Goal: Information Seeking & Learning: Learn about a topic

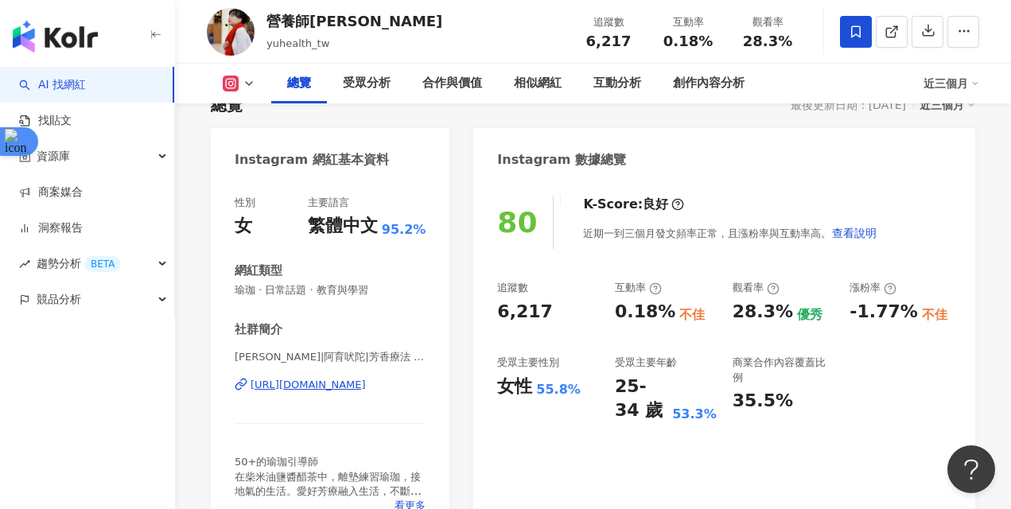
scroll to position [132, 0]
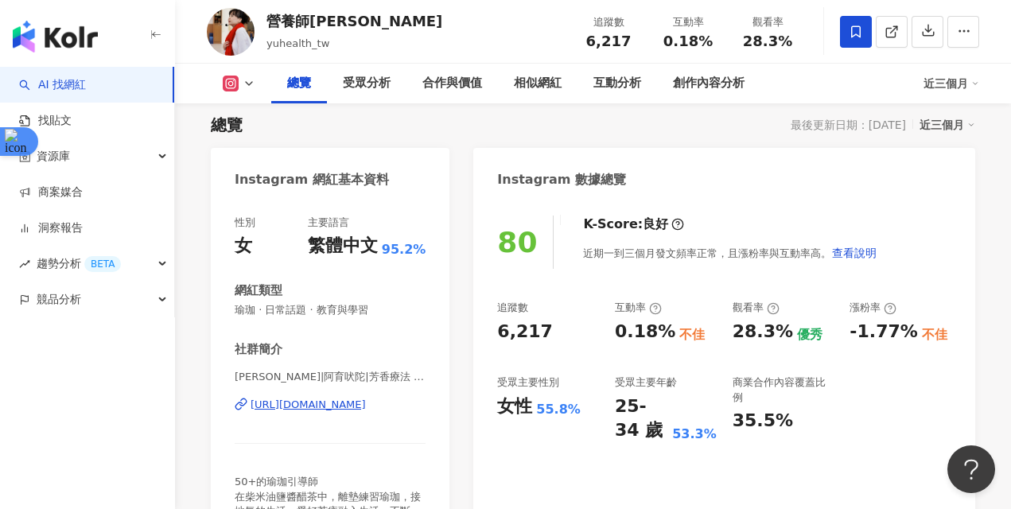
click at [384, 189] on div "Instagram 網紅基本資料" at bounding box center [330, 174] width 239 height 52
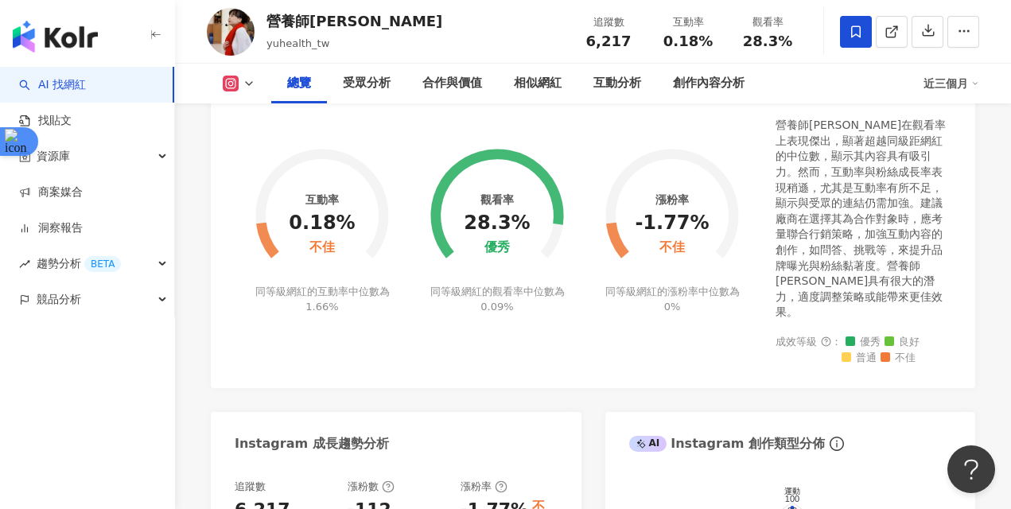
scroll to position [530, 0]
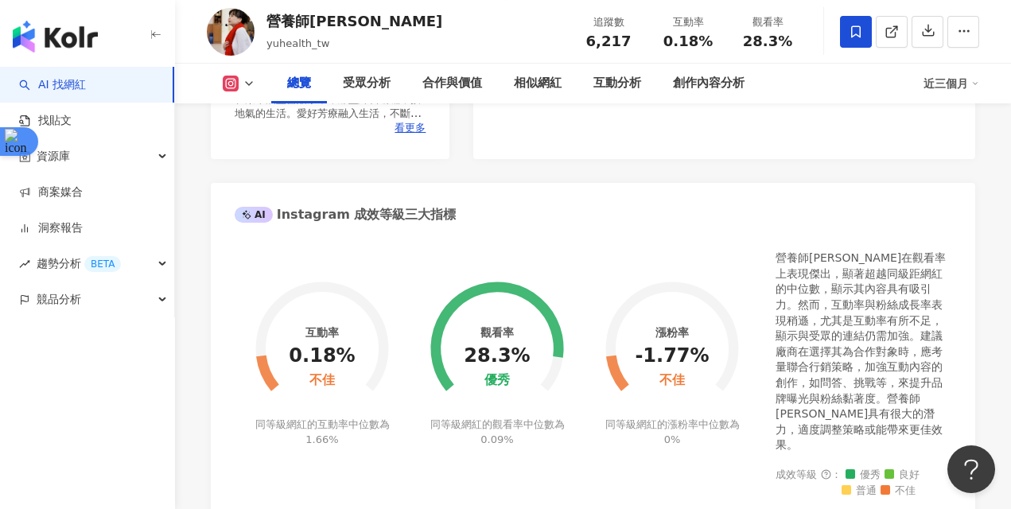
click at [340, 467] on div "互動率 0.18% 不佳 同等級網紅的互動率中位數為 1.66% 觀看率 28.3% 優秀 同等級網紅的觀看率中位數為 0.09% 漲粉率 -1.77% 不佳…" at bounding box center [593, 374] width 717 height 247
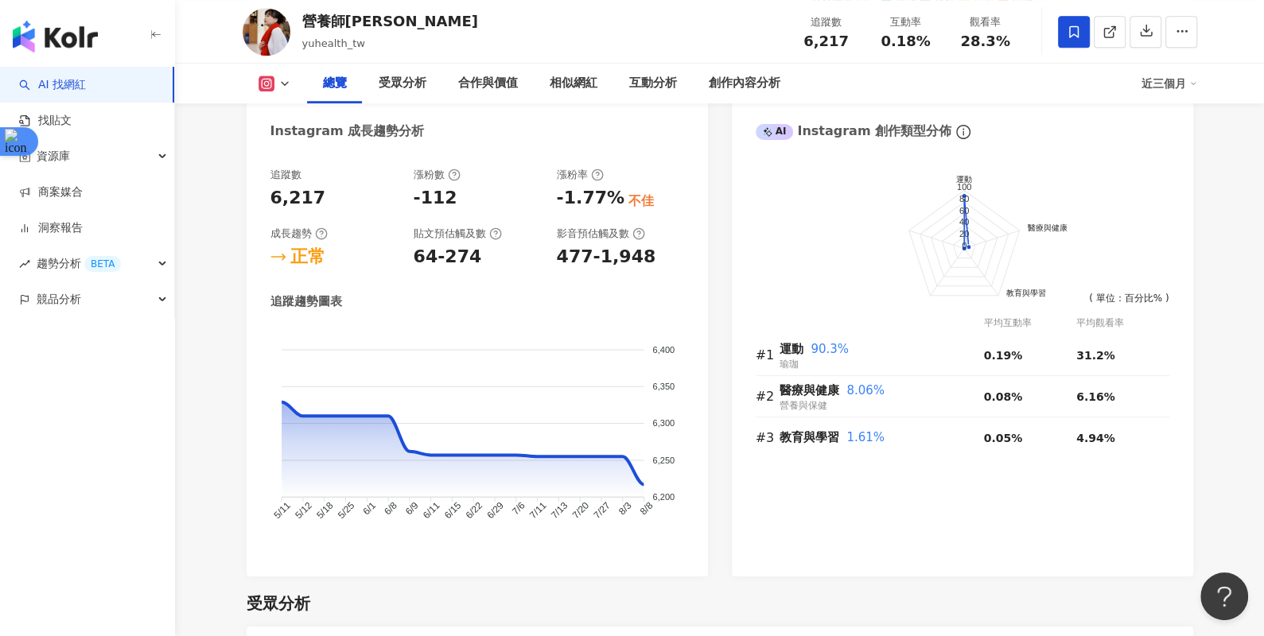
scroll to position [878, 0]
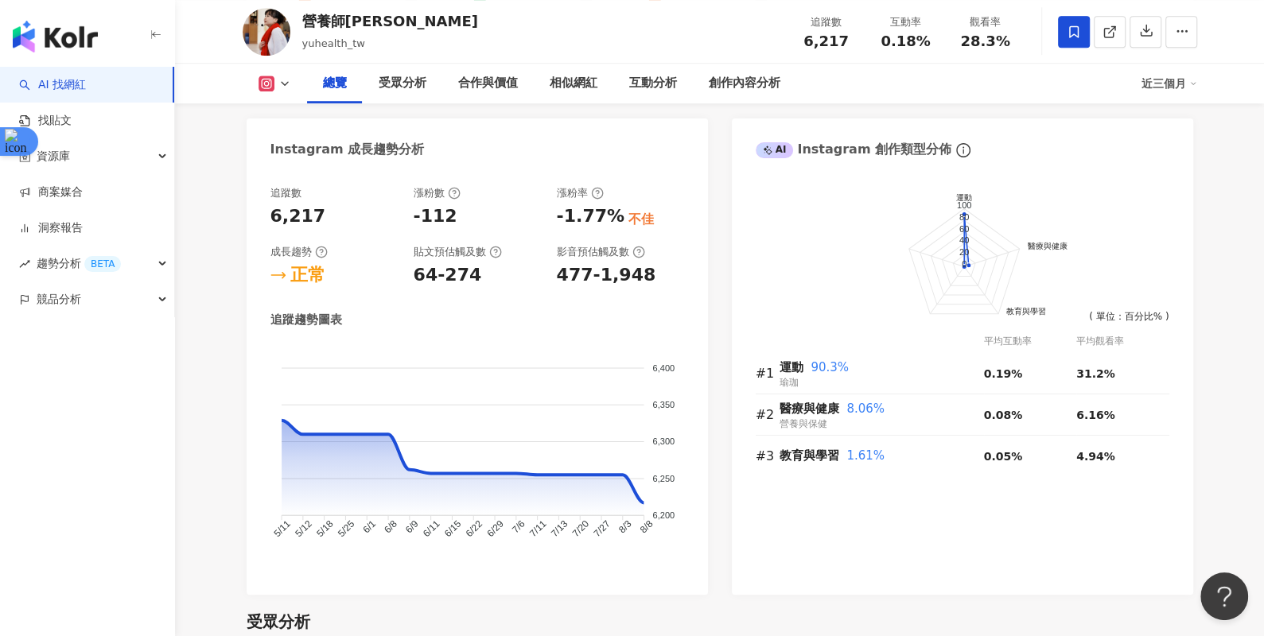
click at [464, 331] on div "追蹤趨勢圖表 6,400 6,400 6,350 6,350 6,300 6,300 6,250 6,250 6,200 6,200 5/11 5/11 5/…" at bounding box center [477, 441] width 414 height 259
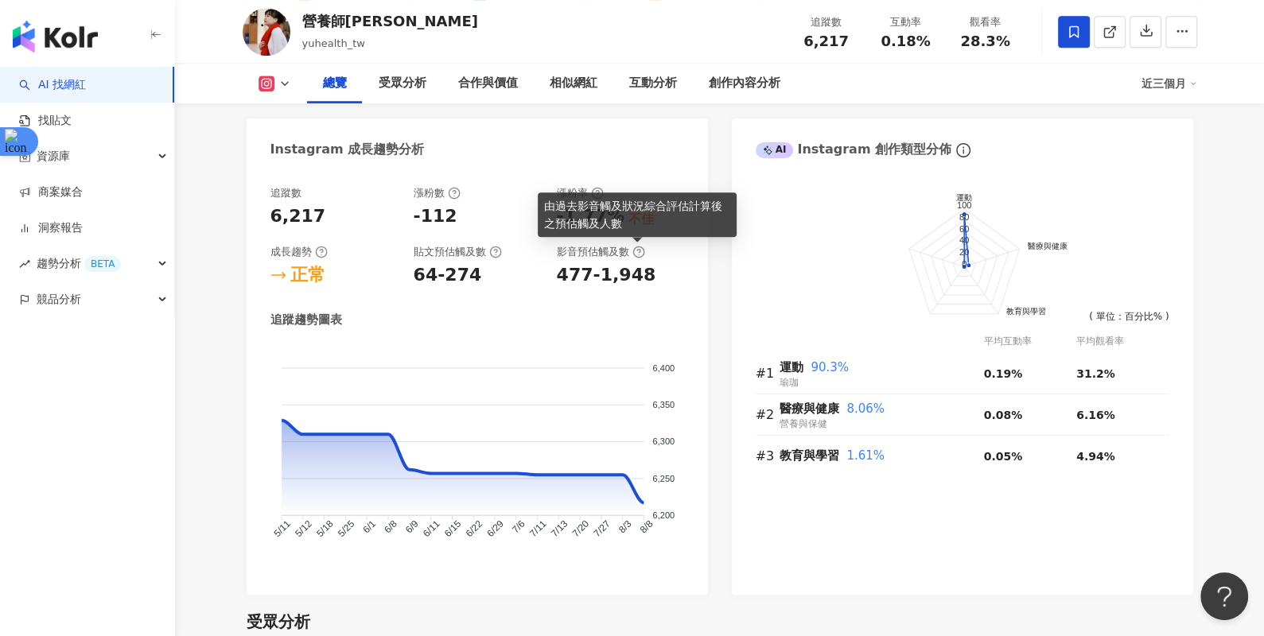
click at [635, 247] on icon at bounding box center [638, 252] width 13 height 13
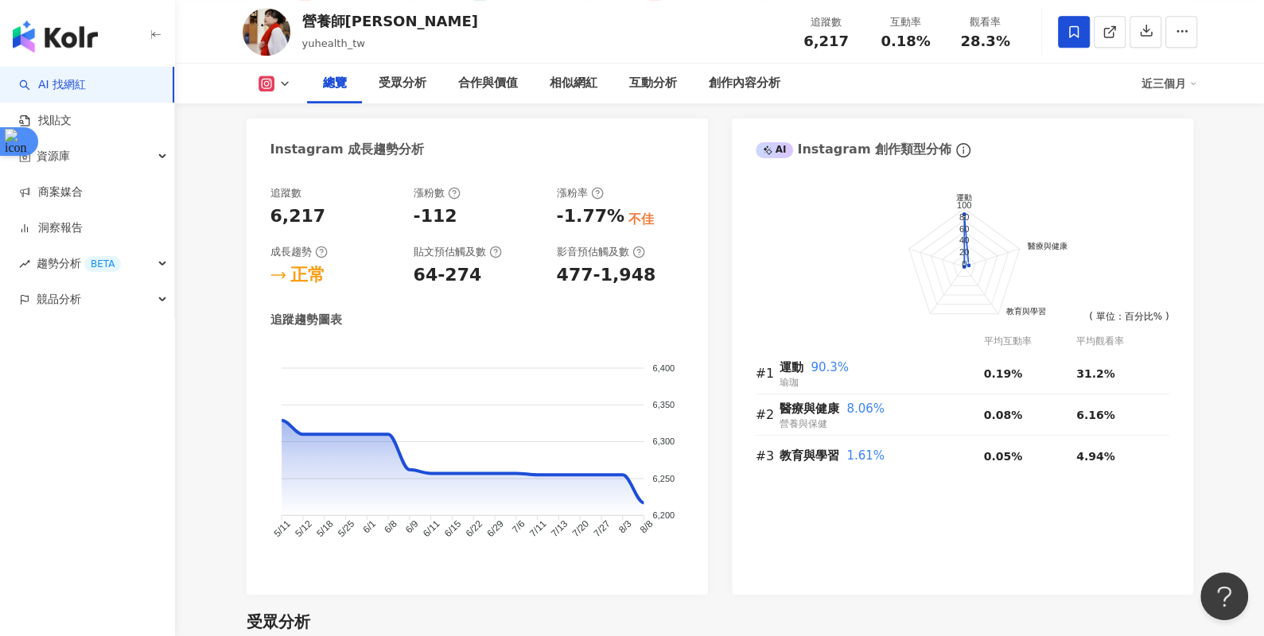
click at [382, 508] on div "6,400 6,400 6,350 6,350 6,300 6,300 6,250 6,250 6,200 6,200 5/11 5/11 5/12 5/12…" at bounding box center [477, 457] width 414 height 227
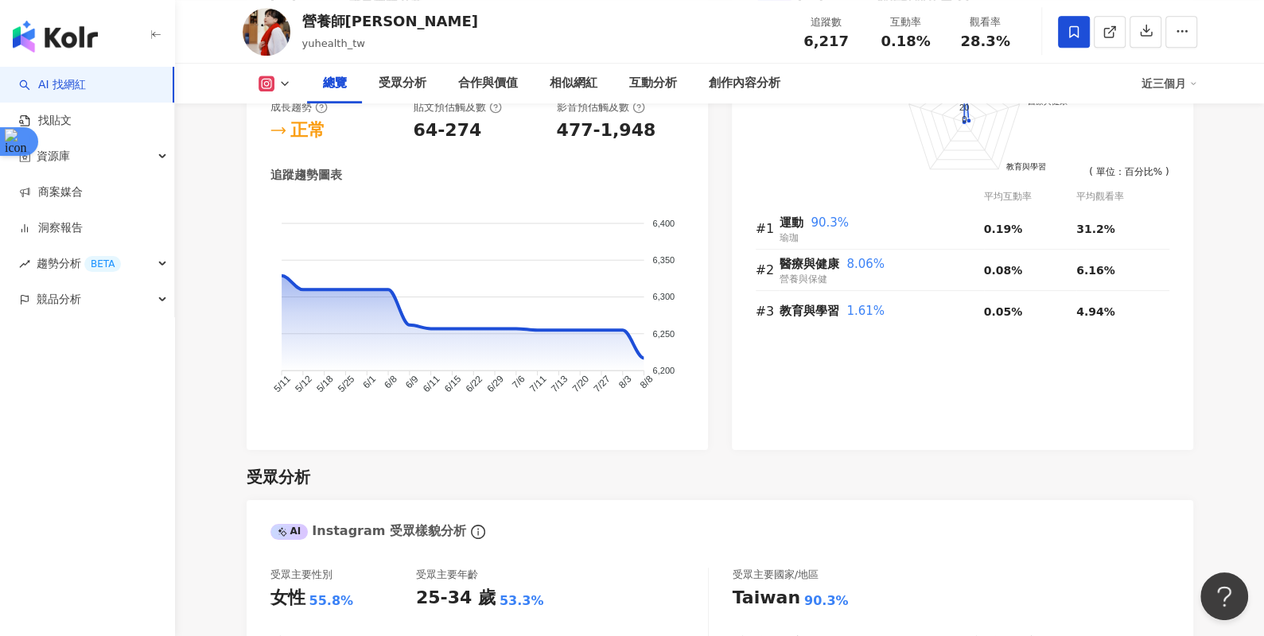
scroll to position [1375, 0]
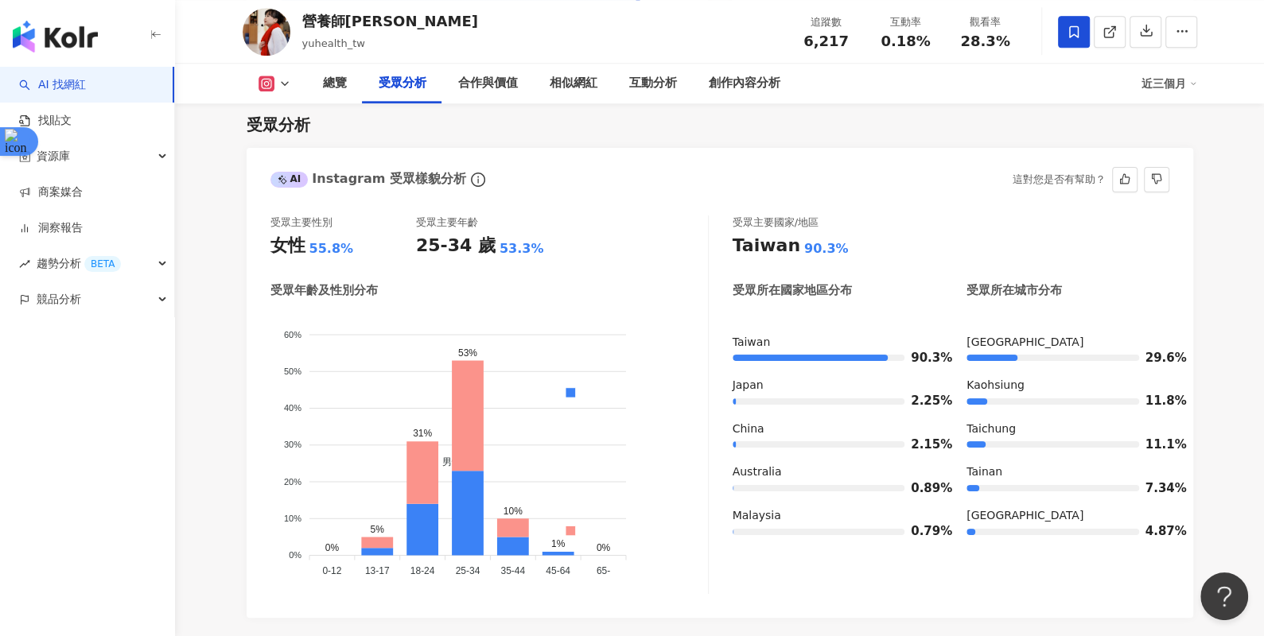
click at [504, 290] on div "受眾年齡及性別分布" at bounding box center [489, 290] width 438 height 17
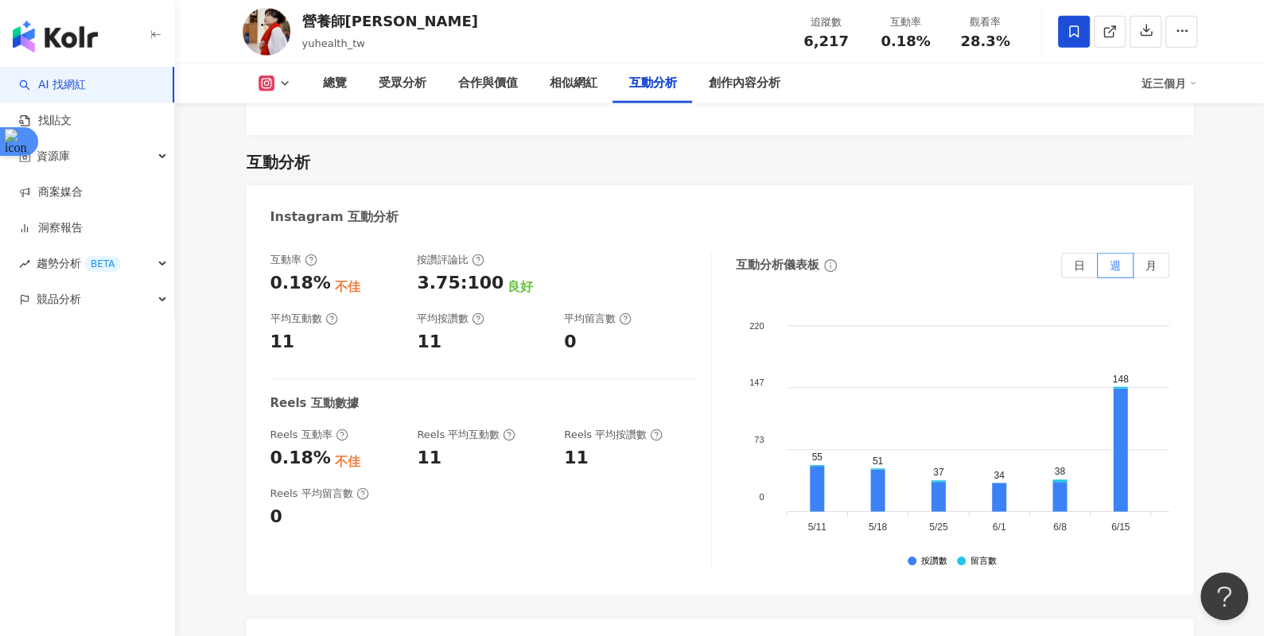
scroll to position [3111, 0]
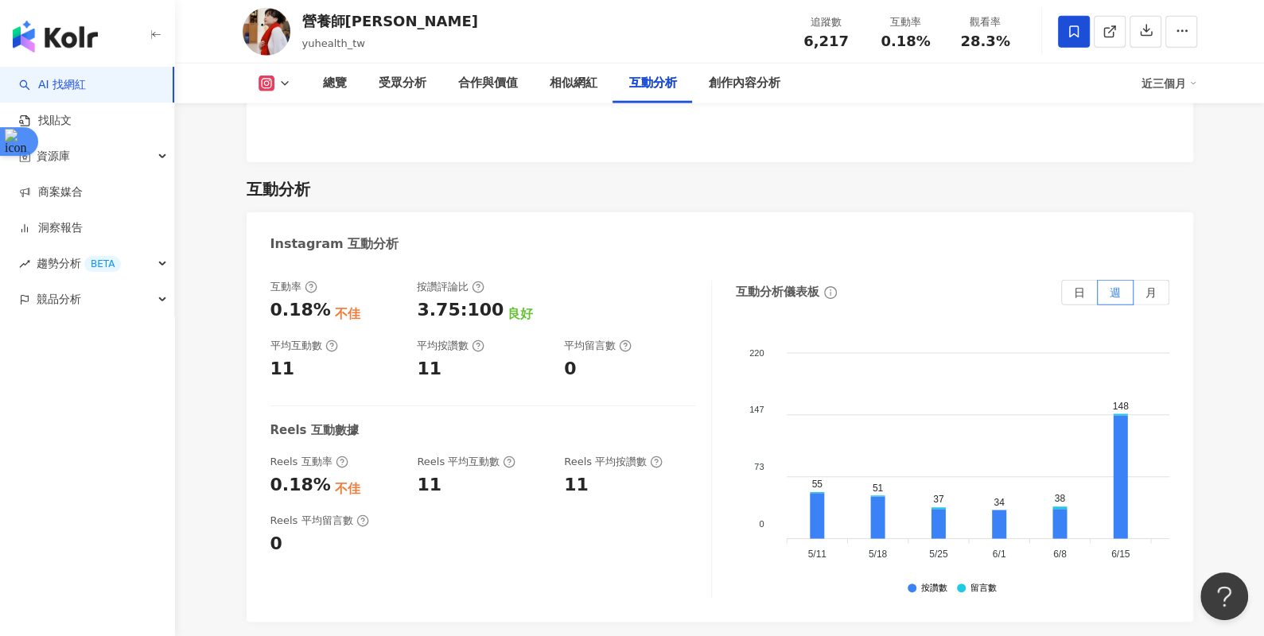
click at [378, 508] on div "互動率 0.18% 不佳 按讚評論比 3.75:100 良好 平均互動數 11 平均按讚數 11 平均留言數 0 Reels 互動數據 Reels 互動率 0…" at bounding box center [490, 439] width 441 height 318
click at [1010, 286] on span "日" at bounding box center [1079, 292] width 11 height 13
click at [1010, 286] on span "月" at bounding box center [1150, 292] width 11 height 13
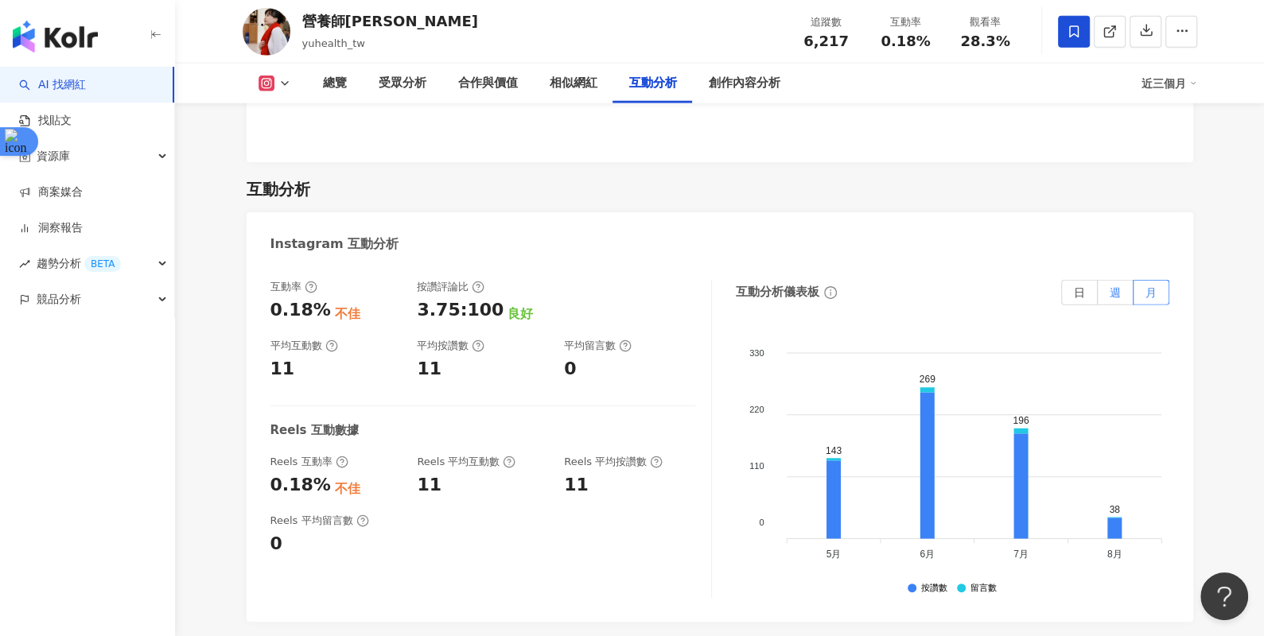
click at [1010, 286] on span "週" at bounding box center [1115, 292] width 11 height 13
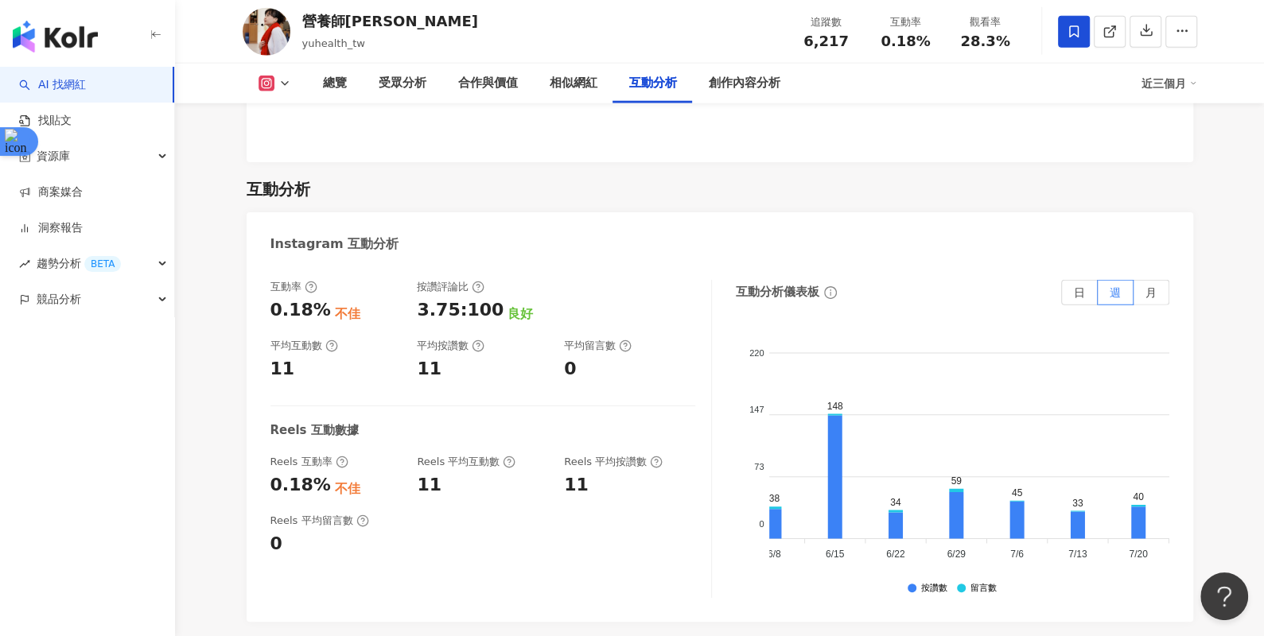
scroll to position [0, 266]
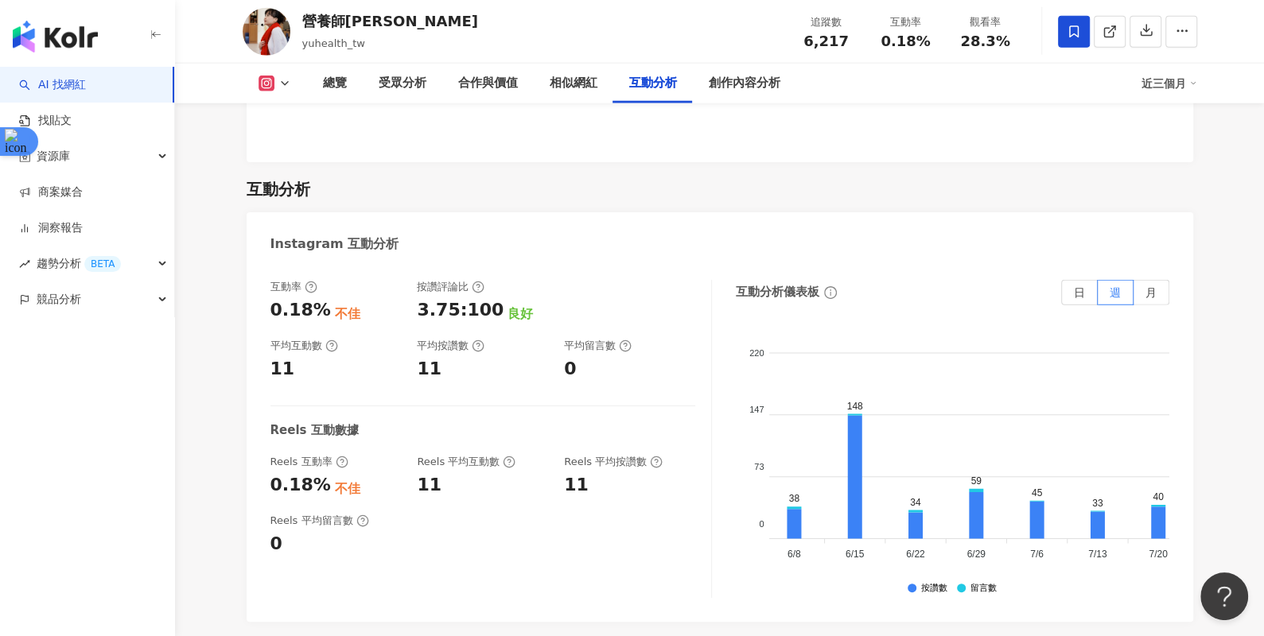
click at [436, 508] on div "互動率 0.18% 不佳 按讚評論比 3.75:100 良好 平均互動數 11 平均按讚數 11 平均留言數 0 Reels 互動數據 Reels 互動率 0…" at bounding box center [720, 443] width 947 height 358
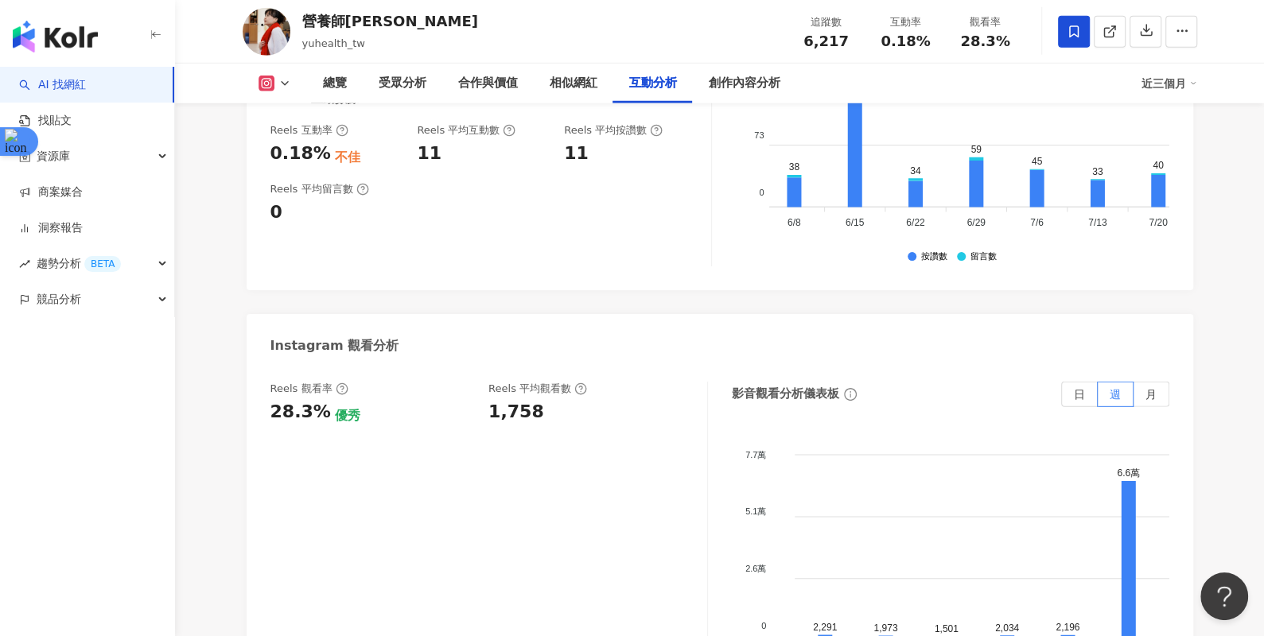
scroll to position [3608, 0]
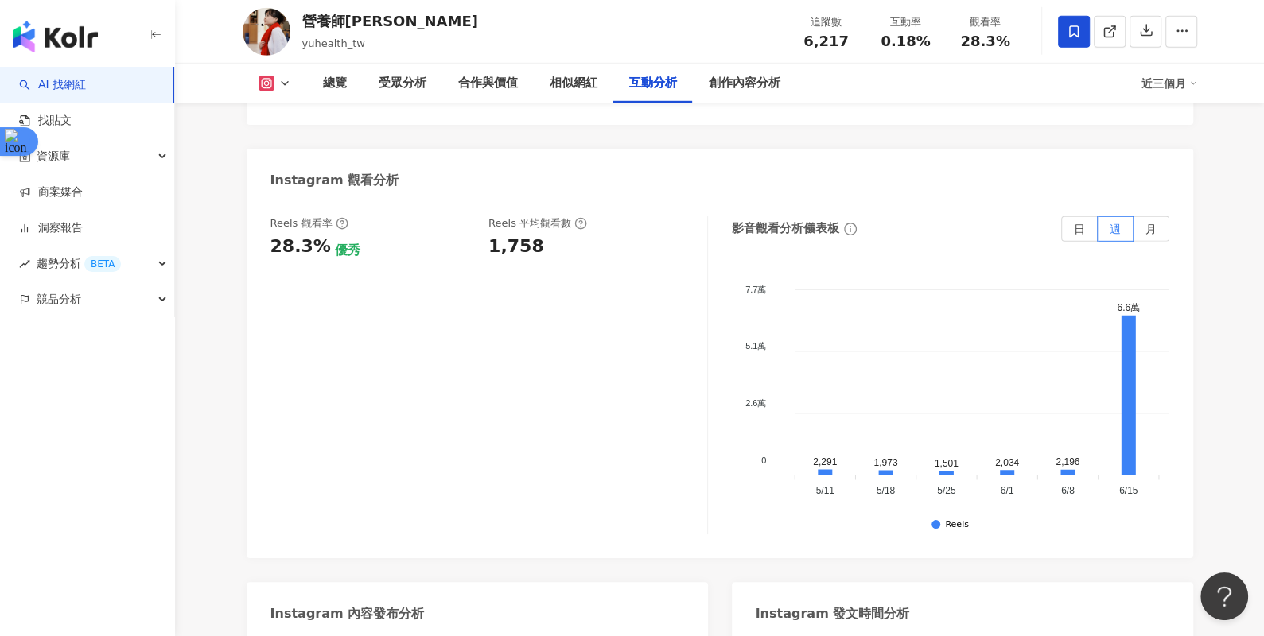
drag, startPoint x: 445, startPoint y: 375, endPoint x: 517, endPoint y: 366, distance: 72.9
click at [445, 375] on div "Reels 觀看率 28.3% 優秀 [PERSON_NAME] 平均觀看數 1,758" at bounding box center [489, 375] width 438 height 318
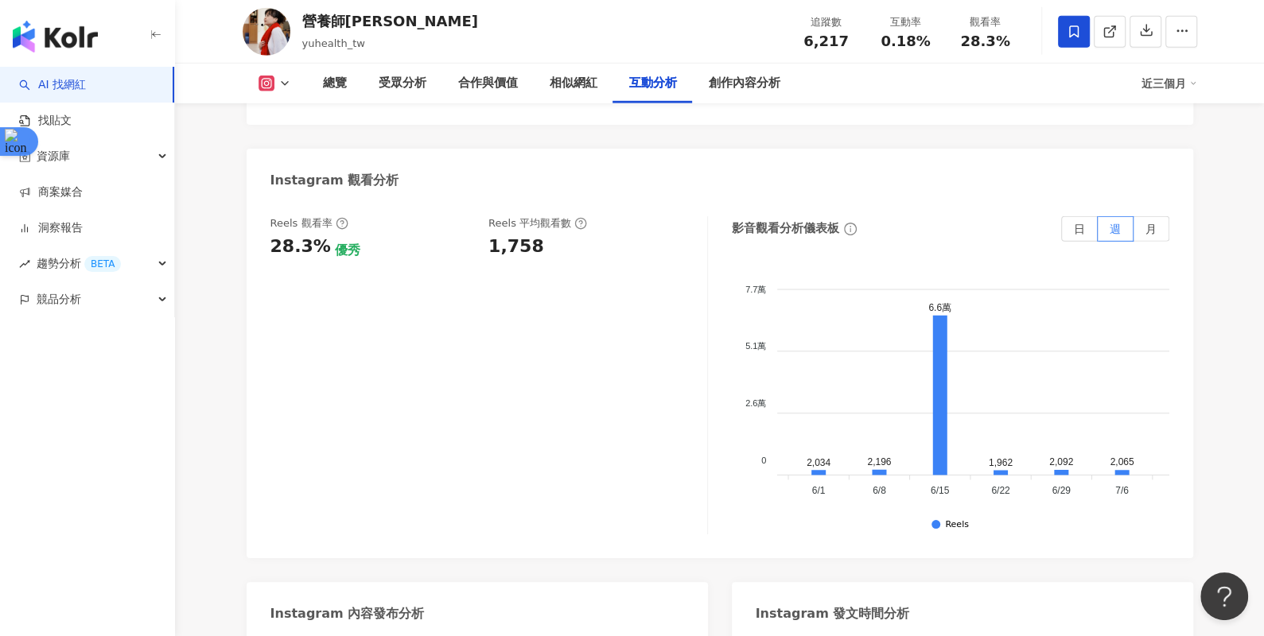
scroll to position [0, 185]
click at [395, 480] on div "Reels 觀看率 28.3% 優秀 [PERSON_NAME] 平均觀看數 1,758" at bounding box center [489, 375] width 438 height 318
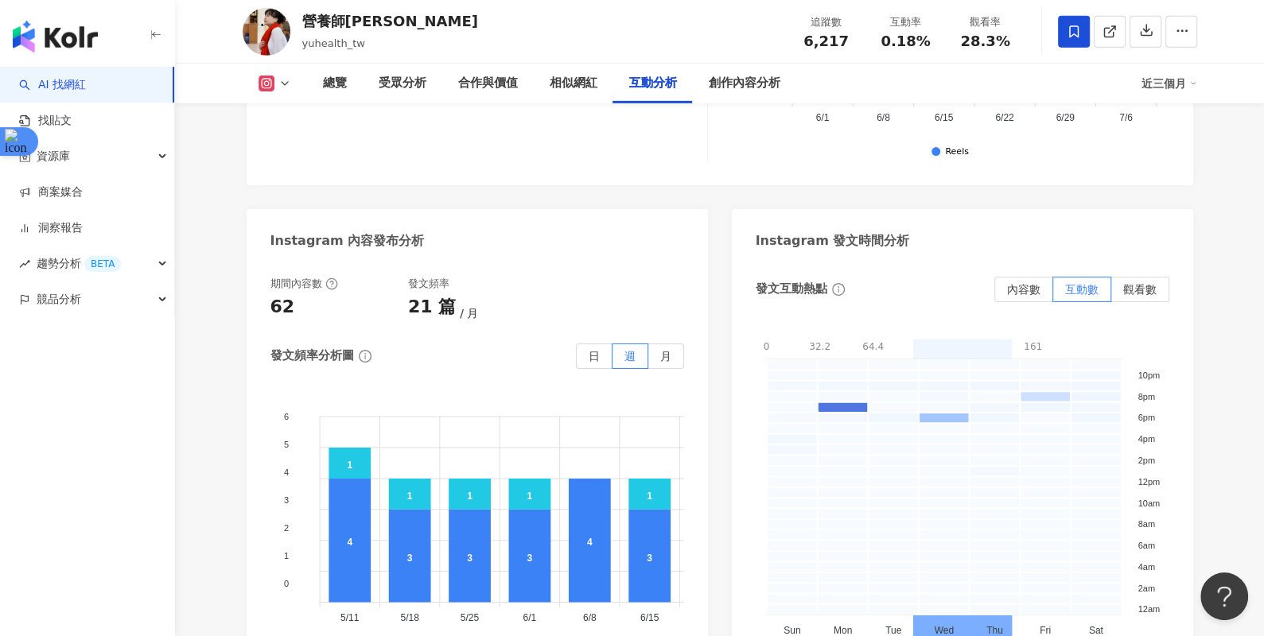
scroll to position [4027, 0]
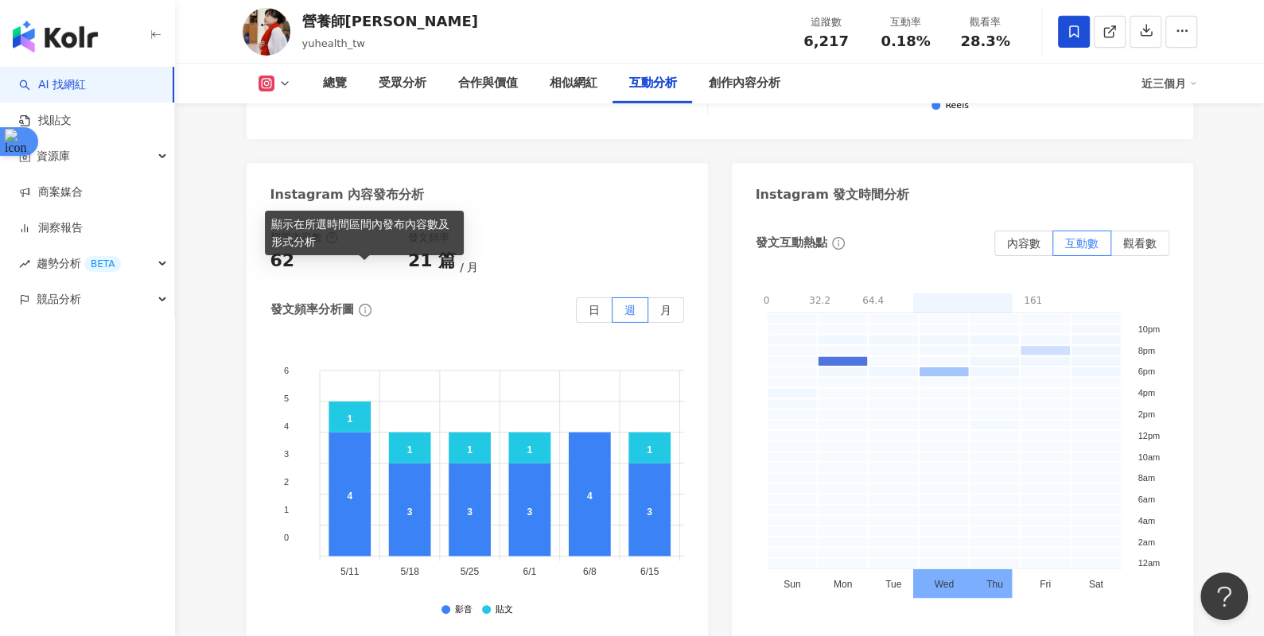
click at [368, 301] on span "info-circle" at bounding box center [365, 310] width 18 height 18
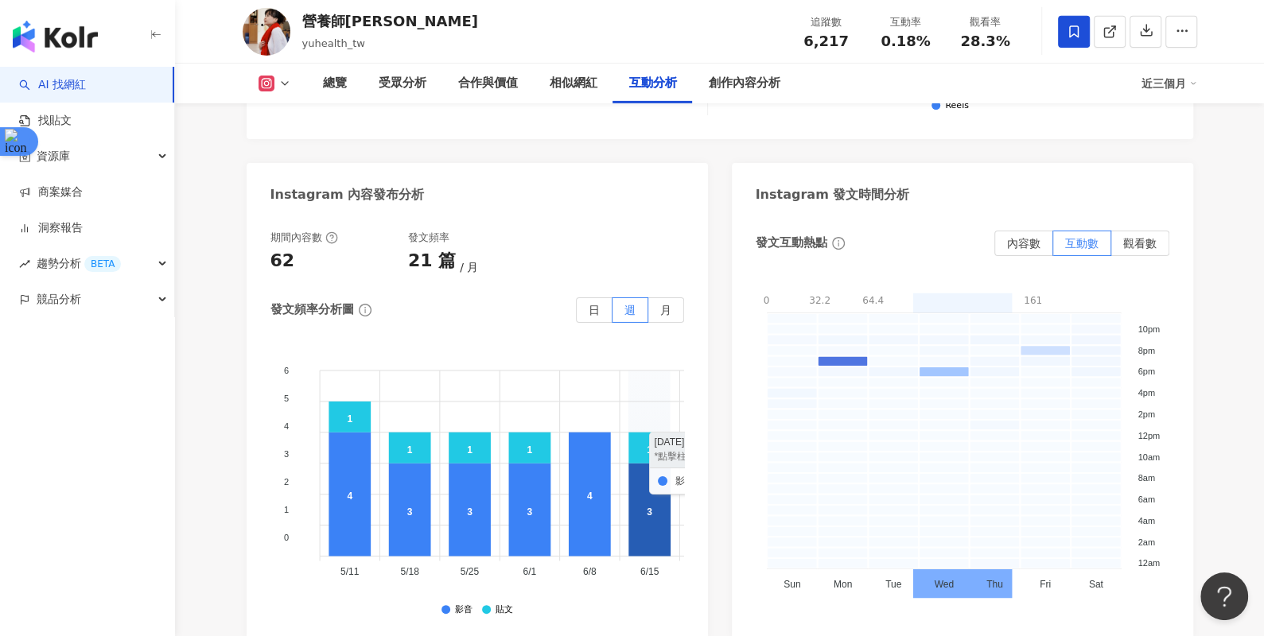
click at [635, 504] on icon at bounding box center [649, 510] width 42 height 93
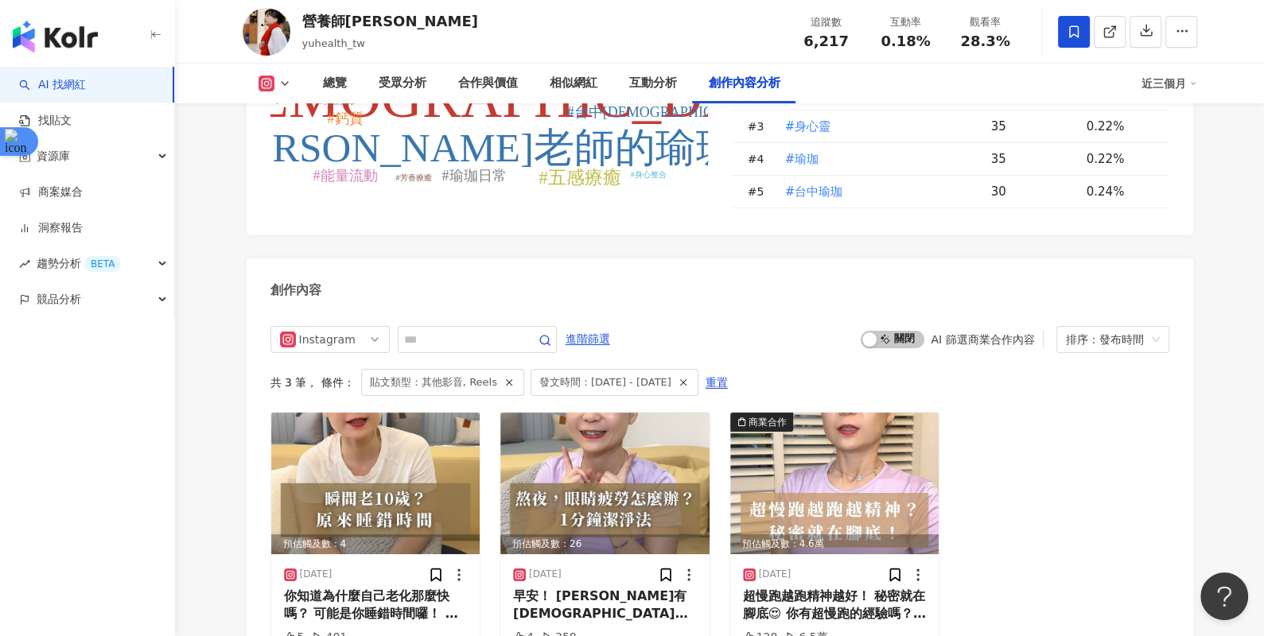
scroll to position [4726, 0]
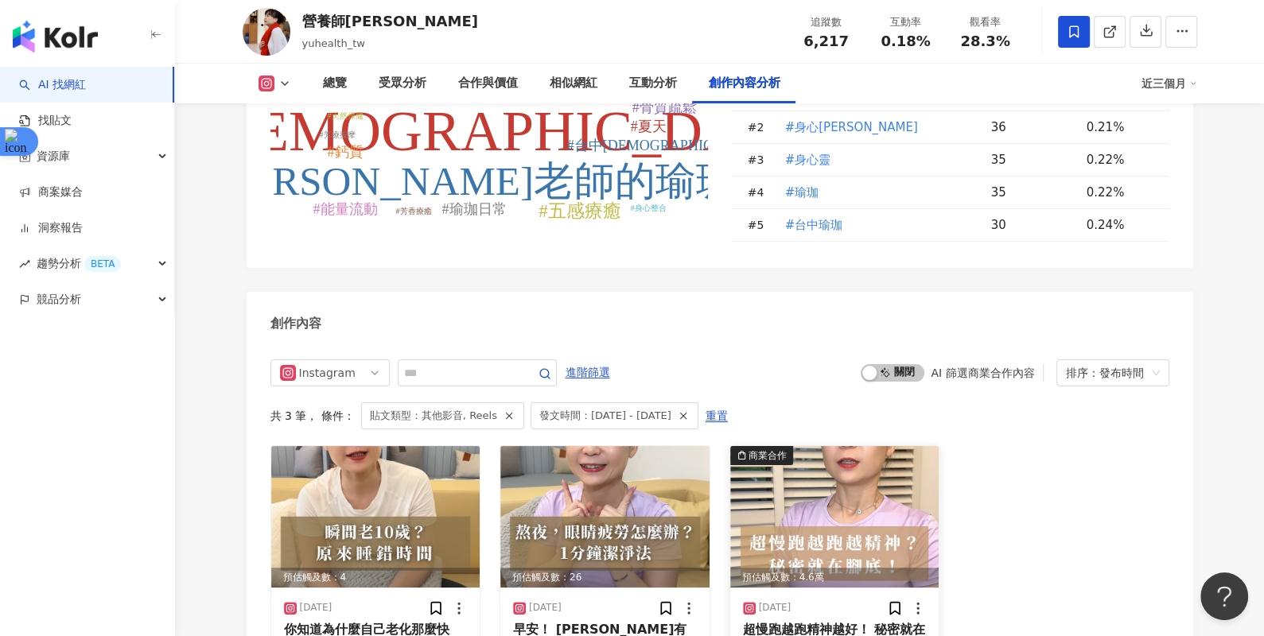
click at [855, 508] on img at bounding box center [834, 517] width 209 height 142
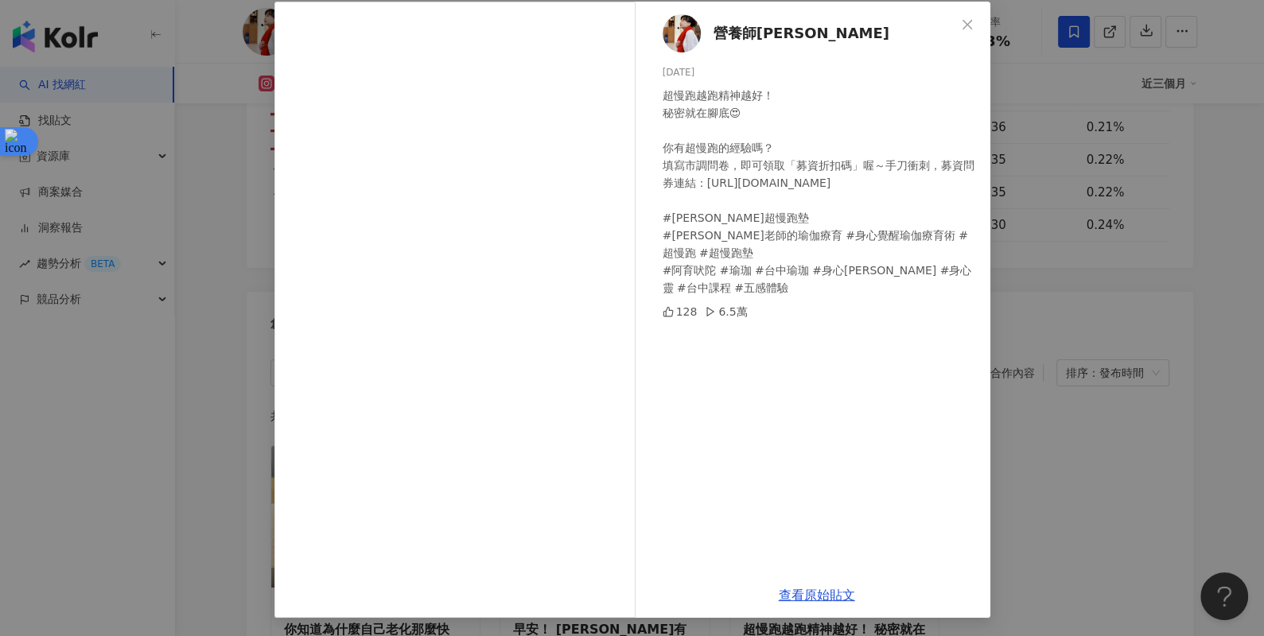
scroll to position [0, 0]
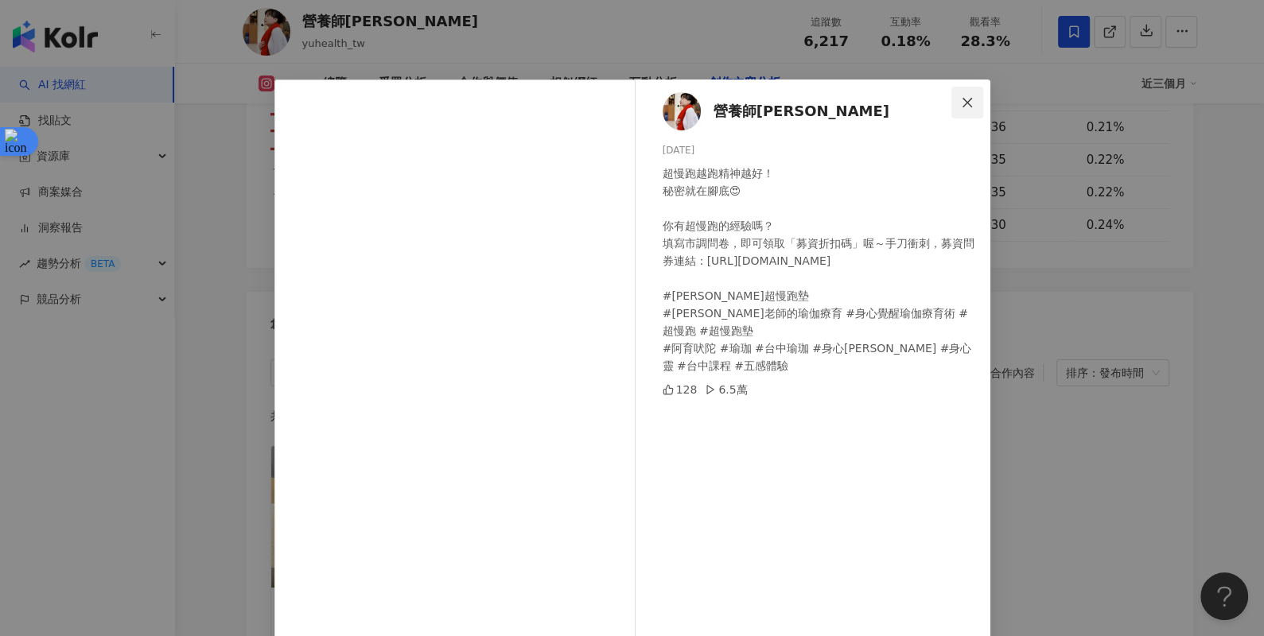
click at [963, 101] on icon "close" at bounding box center [967, 102] width 13 height 13
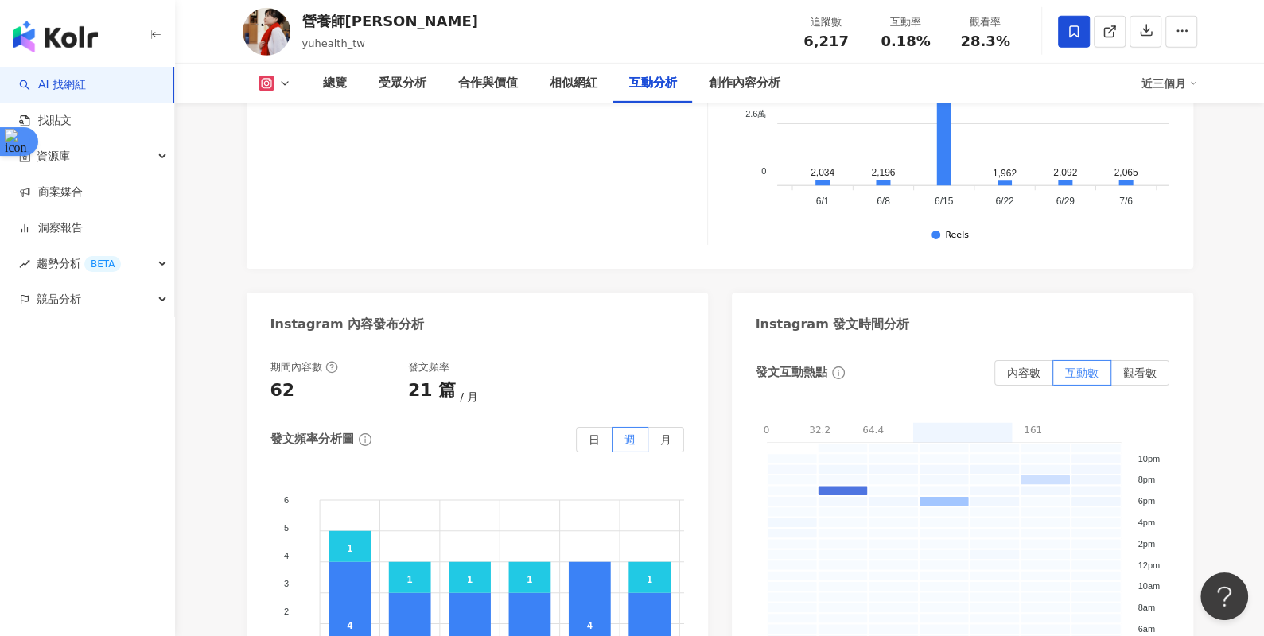
scroll to position [4063, 0]
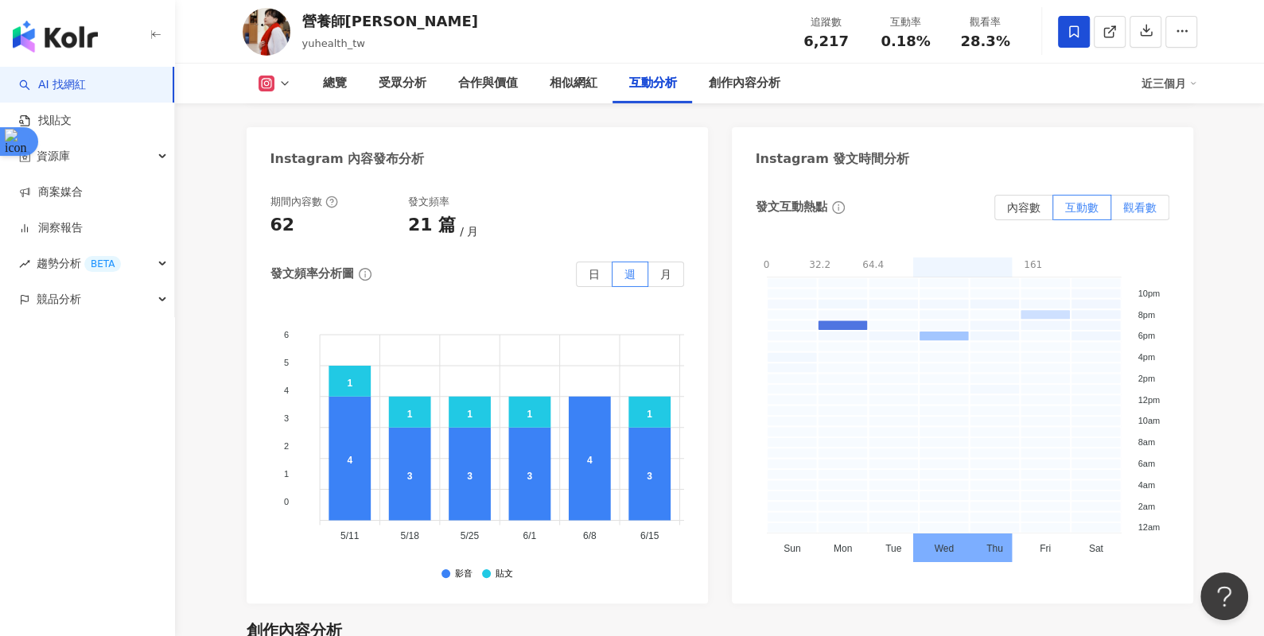
click at [1010, 201] on span "觀看數" at bounding box center [1139, 207] width 33 height 13
click at [1010, 201] on span "內容數" at bounding box center [1023, 207] width 33 height 13
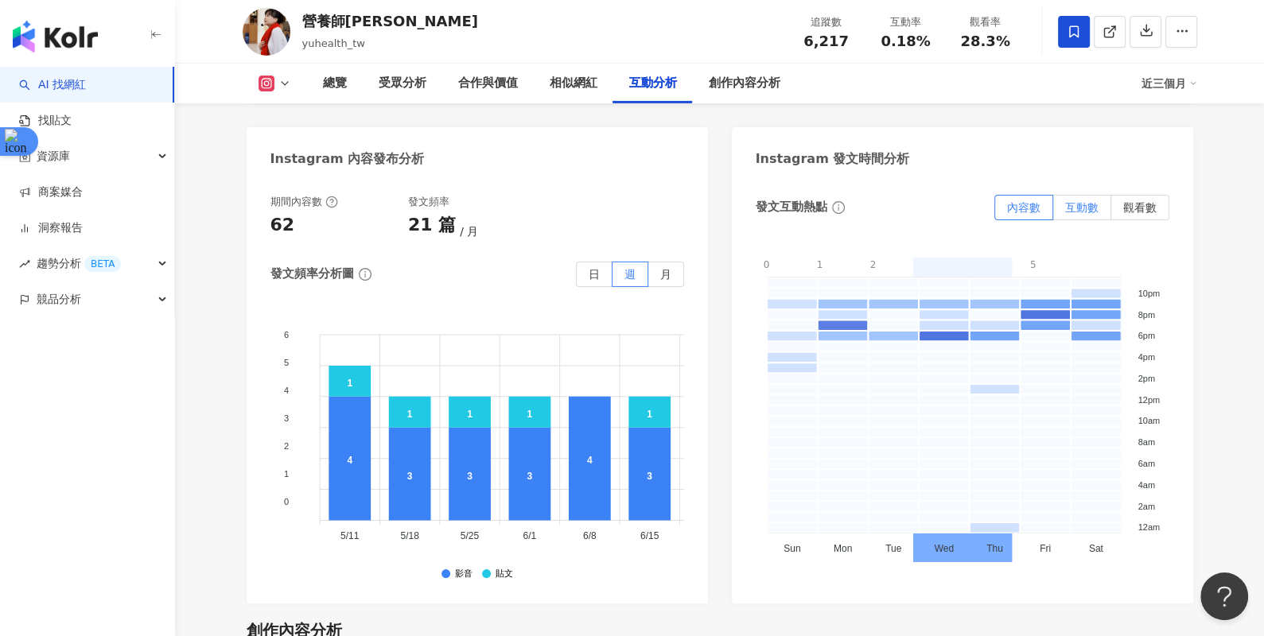
click at [1010, 201] on span "互動數" at bounding box center [1081, 207] width 33 height 13
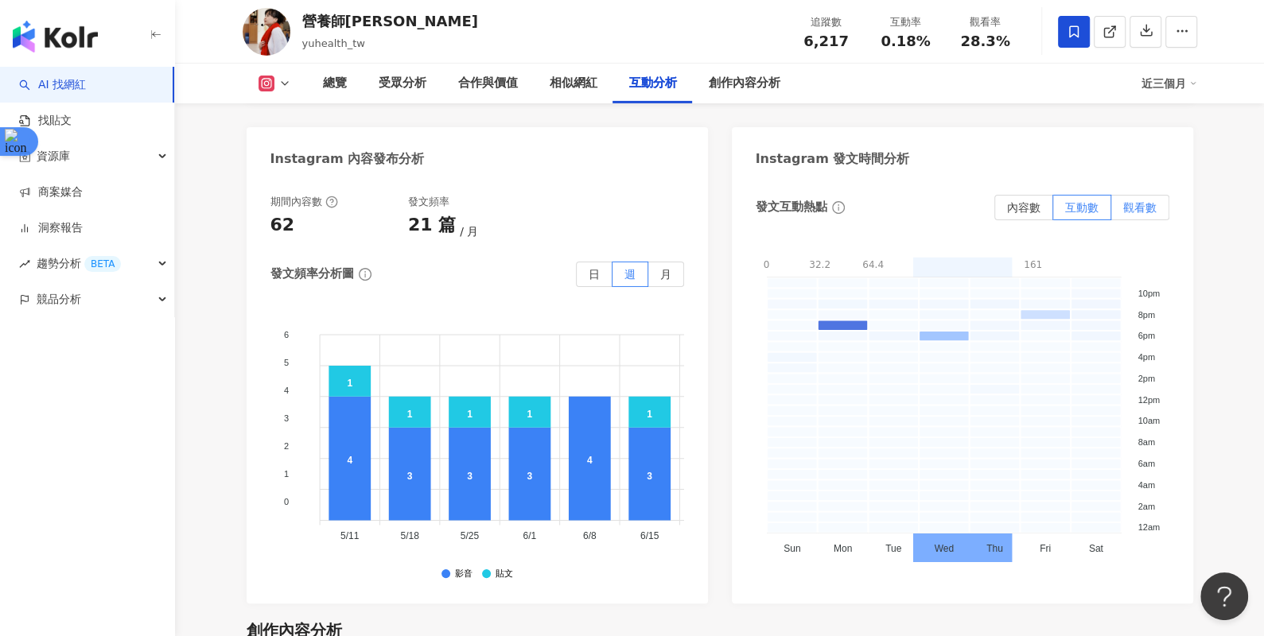
click at [1010, 195] on label "觀看數" at bounding box center [1140, 207] width 58 height 25
click at [1010, 201] on span "互動數" at bounding box center [1081, 207] width 33 height 13
click at [276, 508] on div "6 6 5 5 4 4 3 3 2 2 1 1 0 0 4 3 3 3 4 3 5 4 4 3 3 5 3 1 1 1 1 1 1 1 1 1 5/11 5/…" at bounding box center [286, 436] width 32 height 251
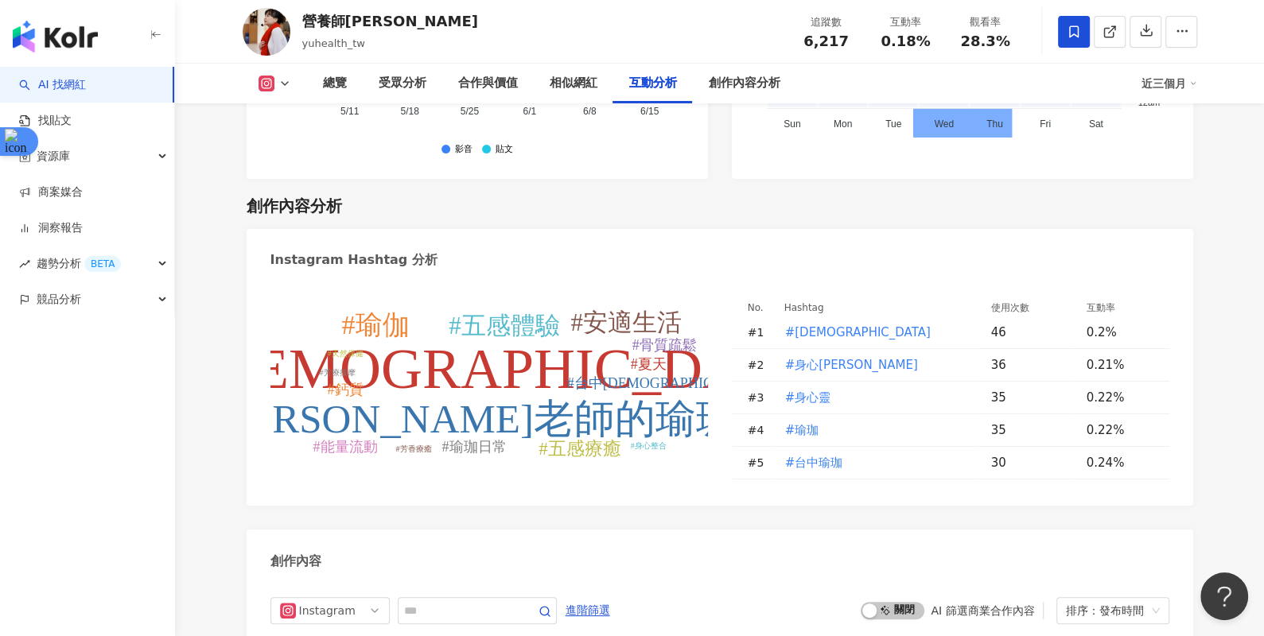
scroll to position [4487, 0]
click at [356, 230] on div "Instagram Hashtag 分析" at bounding box center [720, 256] width 947 height 52
